Goal: Transaction & Acquisition: Purchase product/service

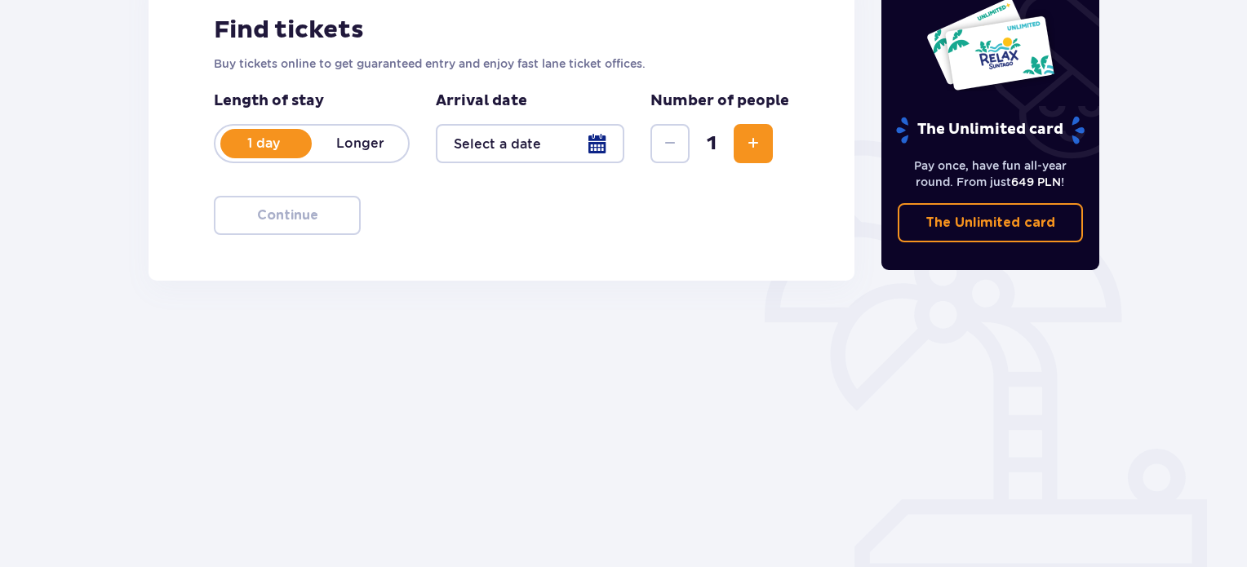
click at [736, 144] on button "Increase" at bounding box center [753, 143] width 39 height 39
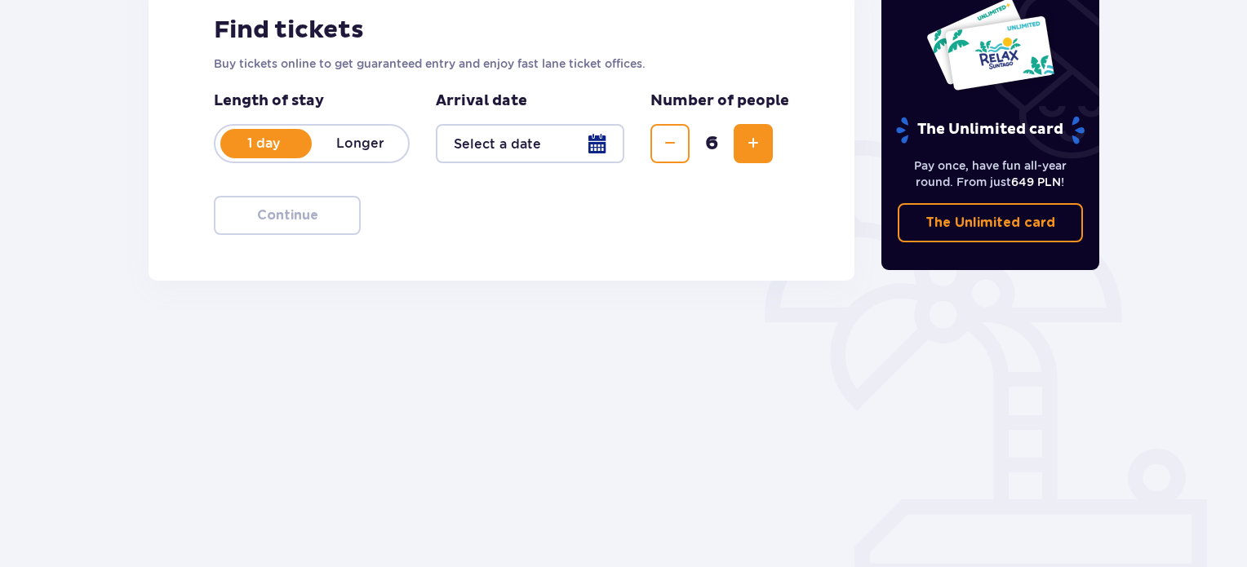
click at [736, 144] on button "Increase" at bounding box center [753, 143] width 39 height 39
drag, startPoint x: 736, startPoint y: 144, endPoint x: 768, endPoint y: 140, distance: 32.1
click at [768, 140] on button "Increase" at bounding box center [753, 143] width 39 height 39
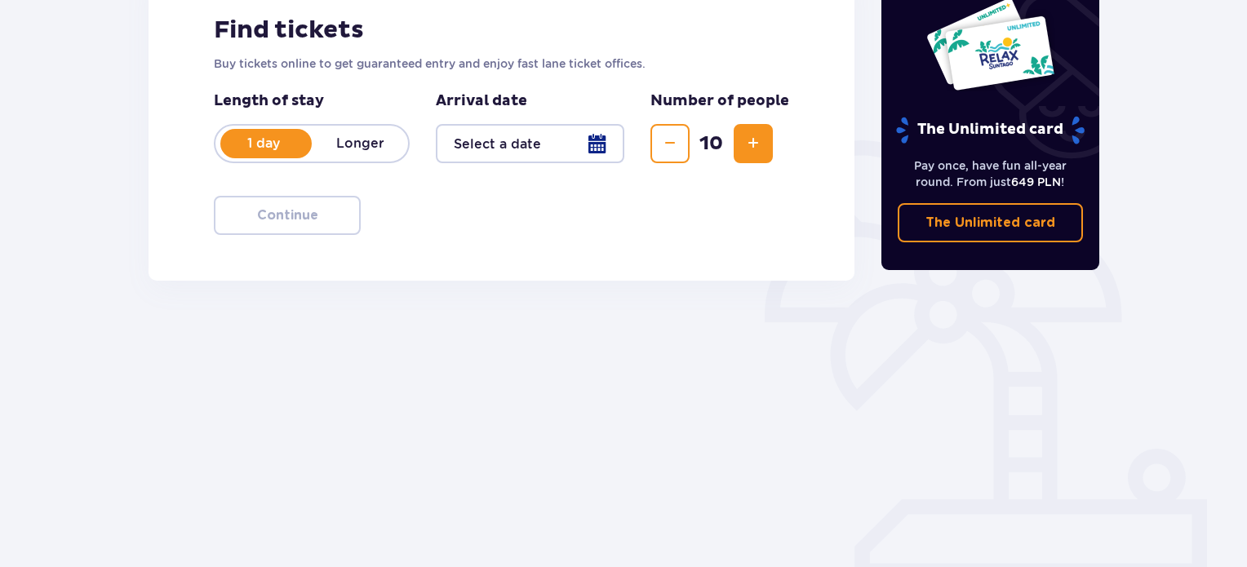
click at [761, 138] on span "Increase" at bounding box center [754, 144] width 20 height 20
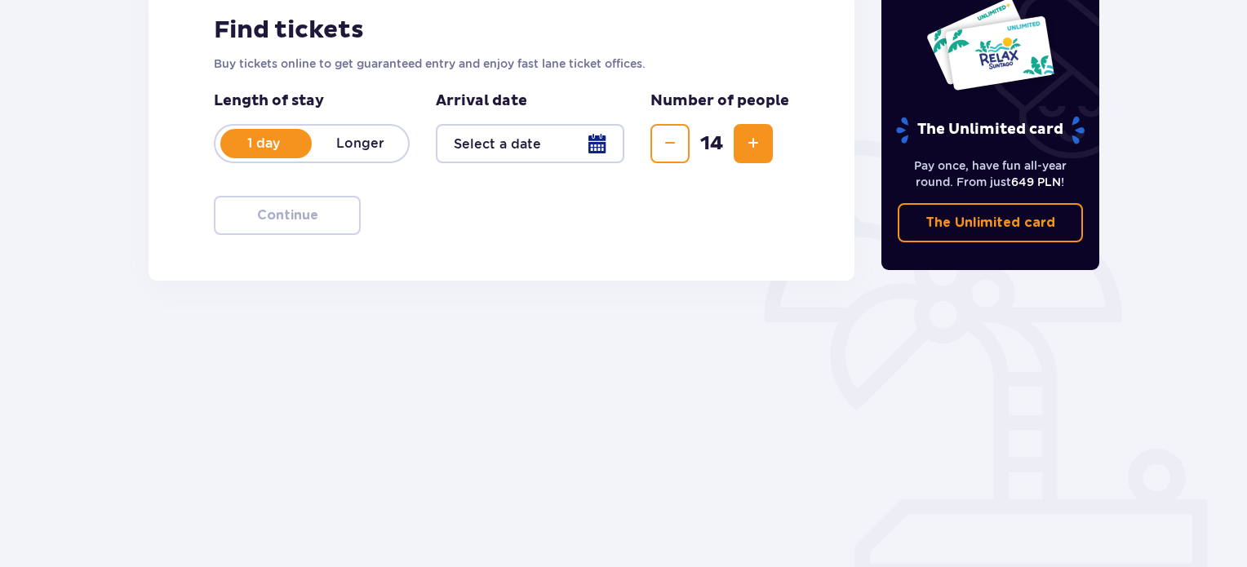
click at [761, 138] on span "Increase" at bounding box center [754, 144] width 20 height 20
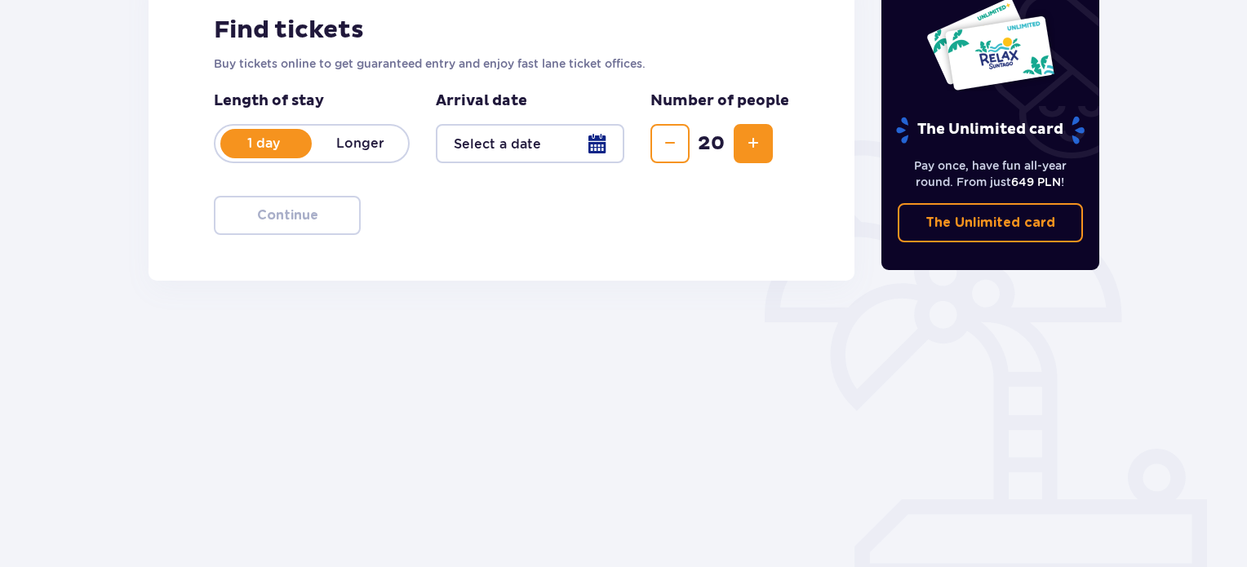
click at [761, 138] on span "Increase" at bounding box center [754, 144] width 20 height 20
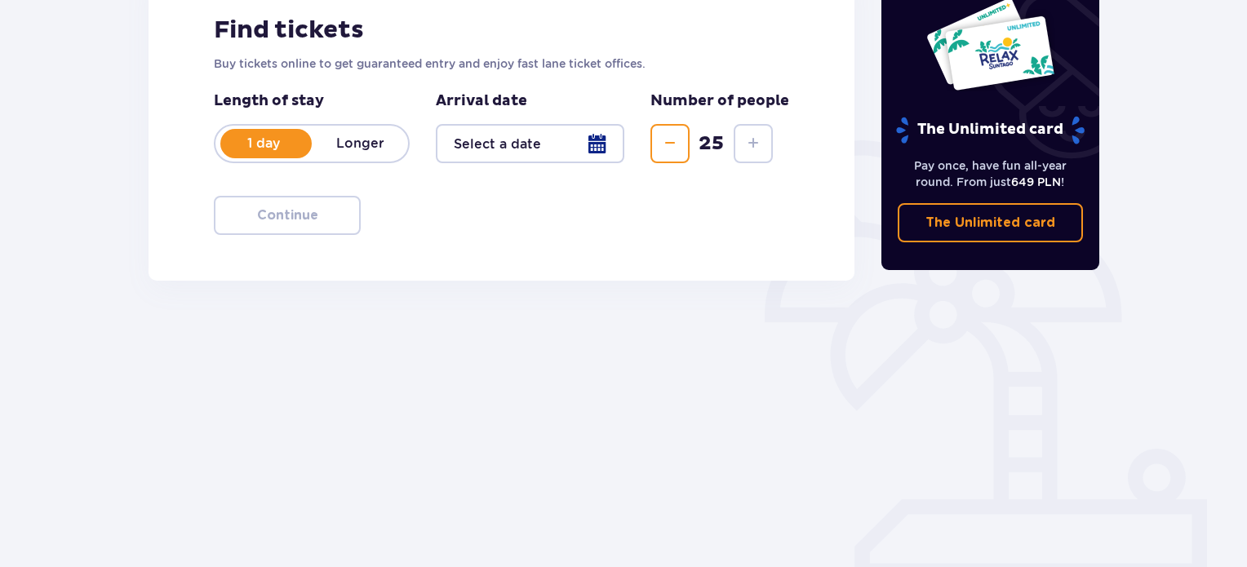
click at [600, 144] on div at bounding box center [530, 143] width 189 height 39
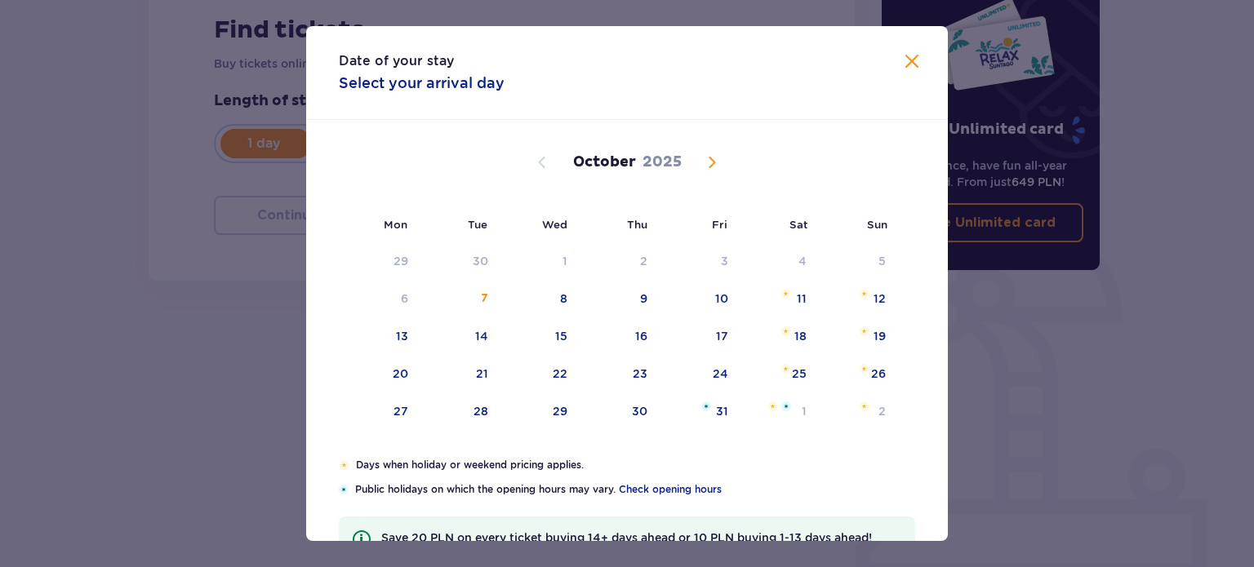
click at [705, 159] on span "Next month" at bounding box center [712, 163] width 20 height 20
click at [533, 155] on span "Previous month" at bounding box center [542, 163] width 20 height 20
click at [875, 375] on div "26" at bounding box center [878, 374] width 15 height 16
type input "[DATE]"
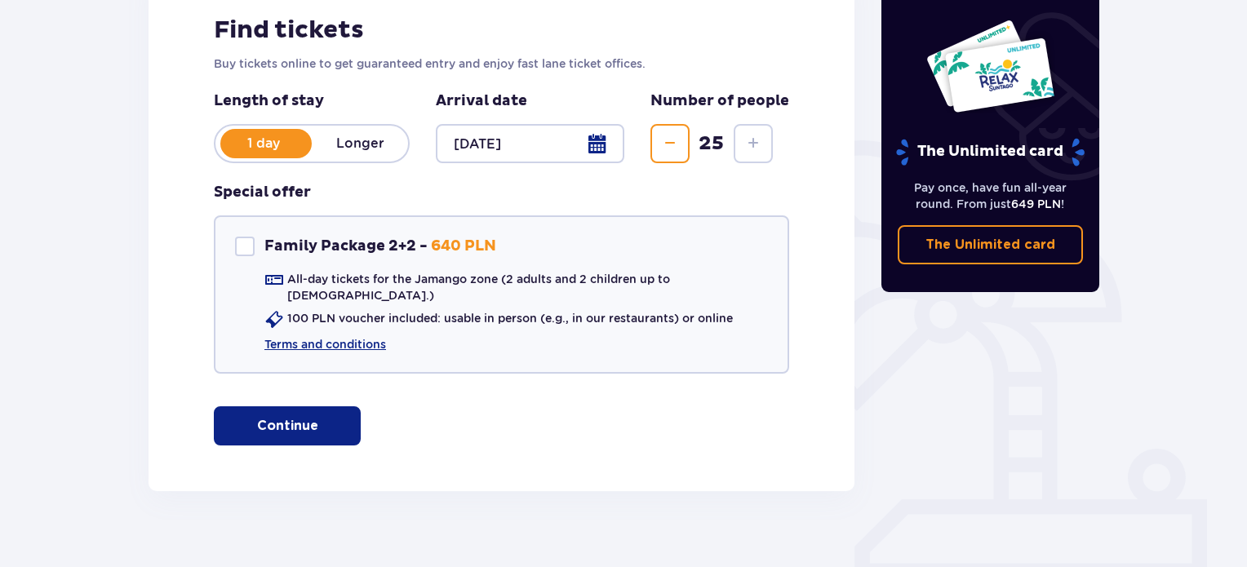
click at [294, 406] on button "Continue" at bounding box center [287, 425] width 147 height 39
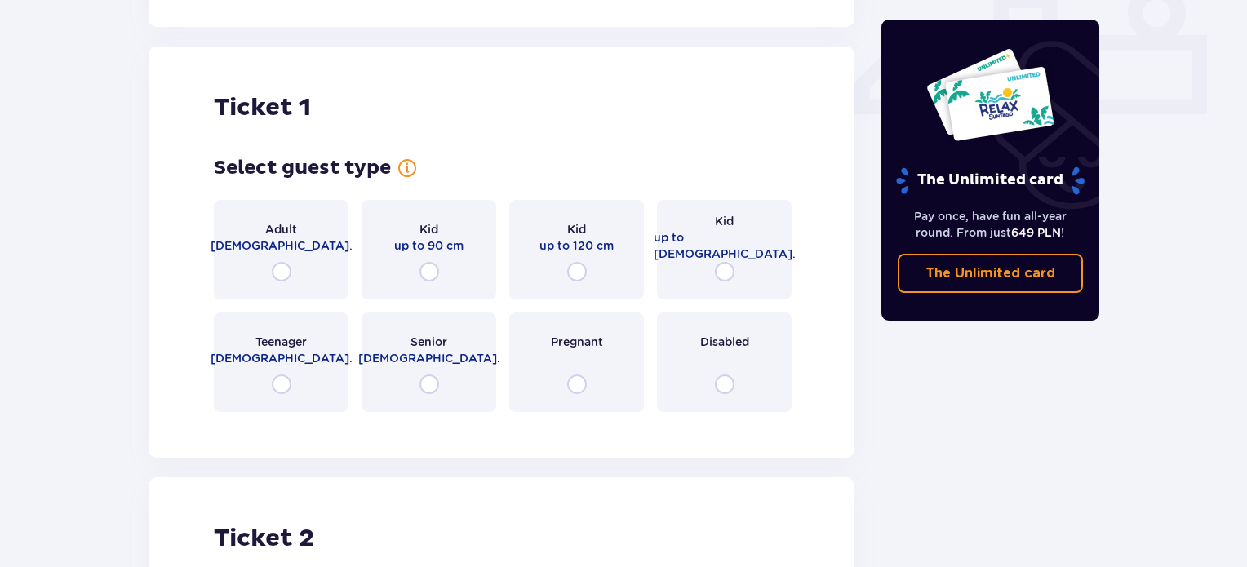
scroll to position [742, 0]
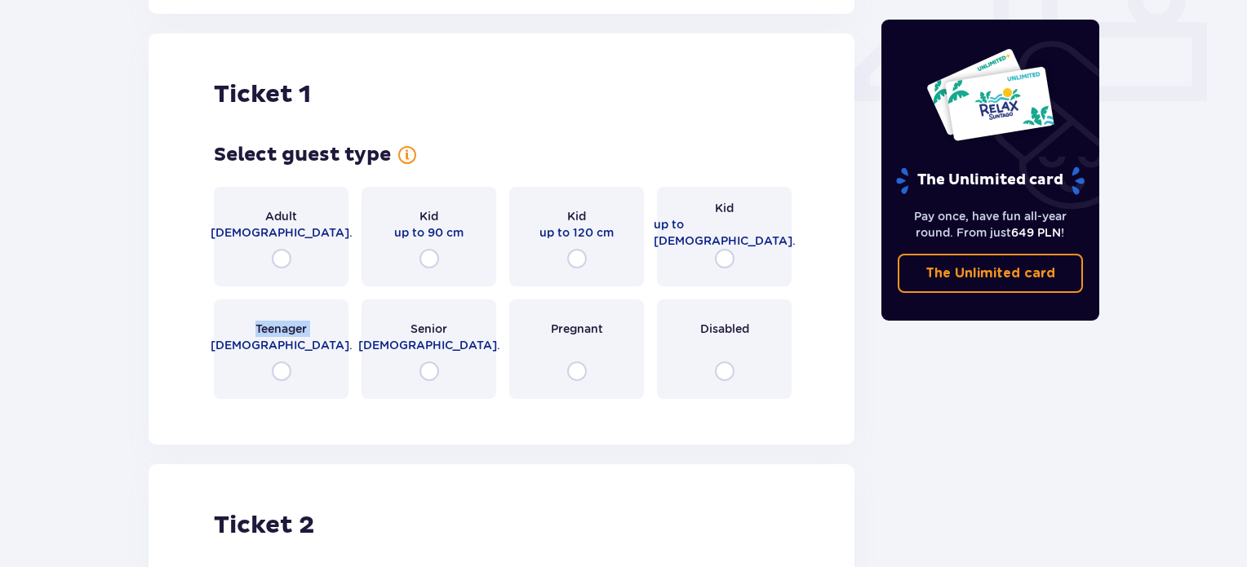
drag, startPoint x: 294, startPoint y: 395, endPoint x: 92, endPoint y: 291, distance: 226.7
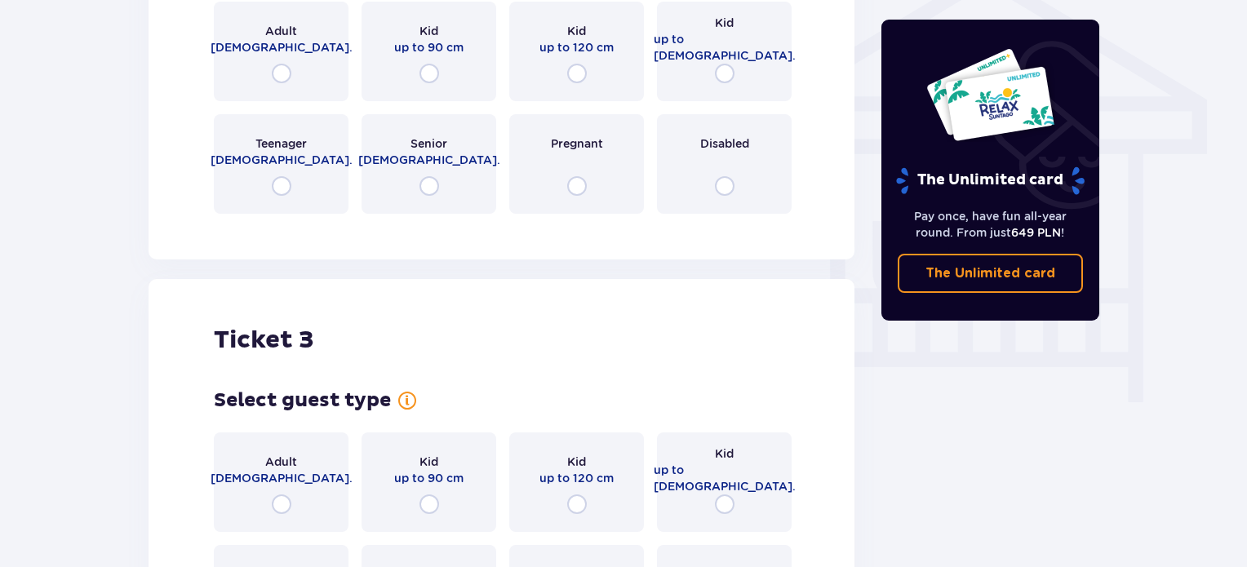
scroll to position [1363, 0]
